Goal: Information Seeking & Learning: Learn about a topic

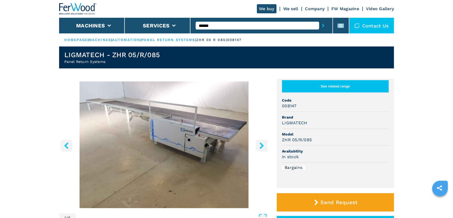
type input "******"
click at [319, 20] on button "submit-button" at bounding box center [323, 26] width 8 height 12
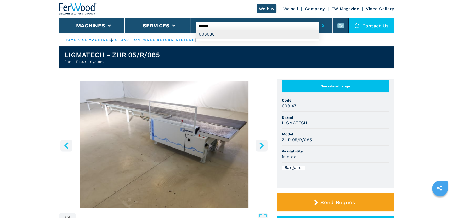
click at [238, 35] on div "008030" at bounding box center [257, 34] width 123 height 9
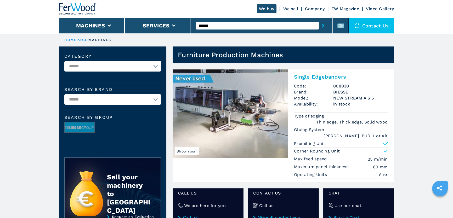
click at [214, 148] on img at bounding box center [230, 114] width 115 height 89
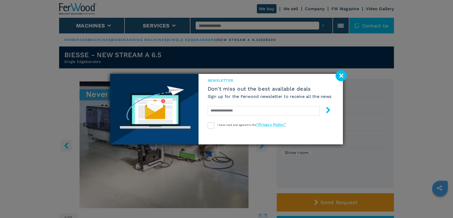
click at [338, 78] on image at bounding box center [340, 75] width 11 height 11
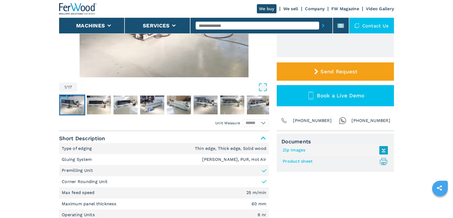
scroll to position [166, 0]
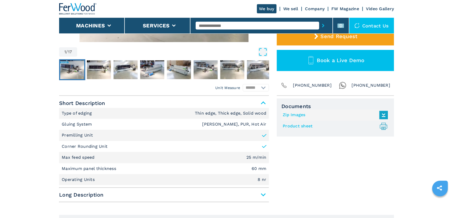
click at [243, 202] on hr at bounding box center [164, 202] width 210 height 1
click at [255, 192] on span "Long Description" at bounding box center [164, 194] width 210 height 9
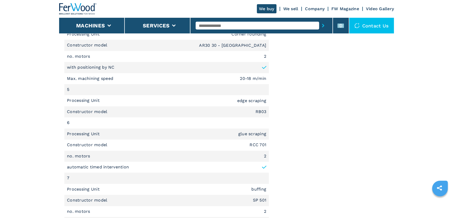
scroll to position [808, 0]
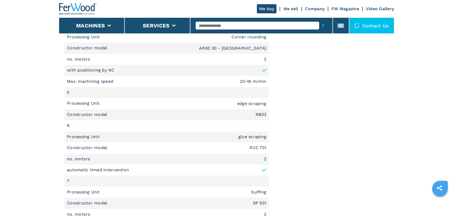
click at [224, 25] on input "text" at bounding box center [257, 26] width 123 height 8
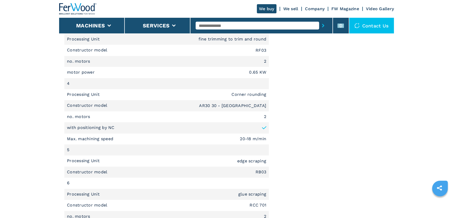
scroll to position [641, 0]
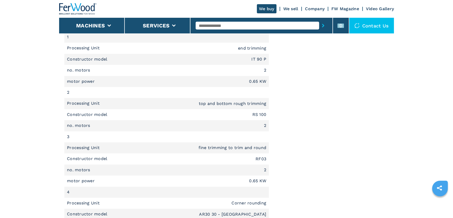
click at [86, 9] on img at bounding box center [78, 9] width 38 height 12
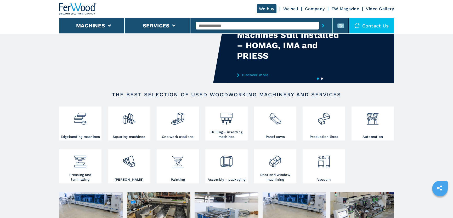
scroll to position [47, 0]
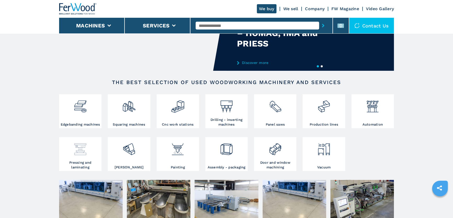
click at [84, 158] on div at bounding box center [80, 150] width 40 height 22
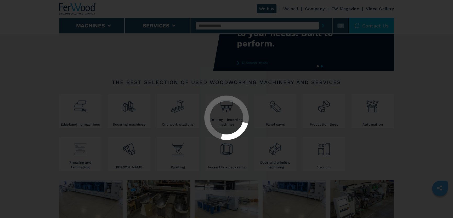
select select "**********"
